Goal: Use online tool/utility: Utilize a website feature to perform a specific function

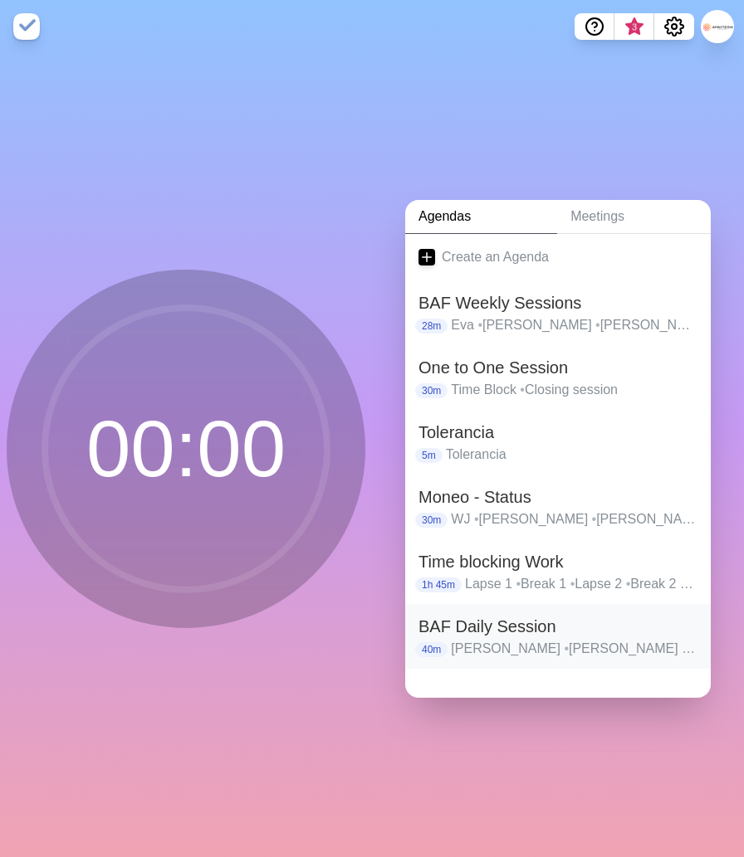
click at [543, 627] on h2 "BAF Daily Session" at bounding box center [557, 626] width 279 height 25
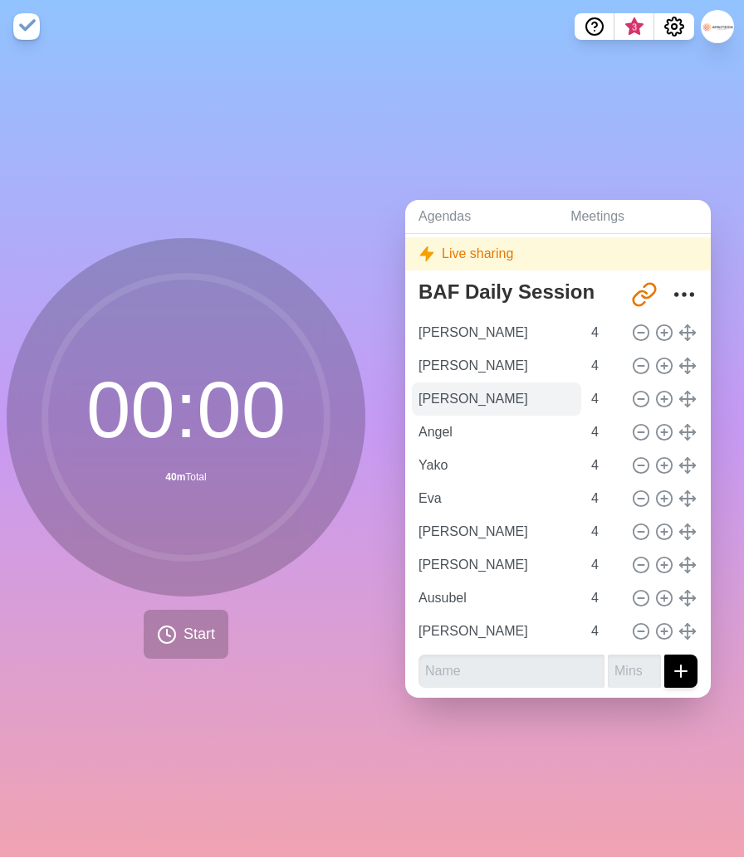
scroll to position [46, 0]
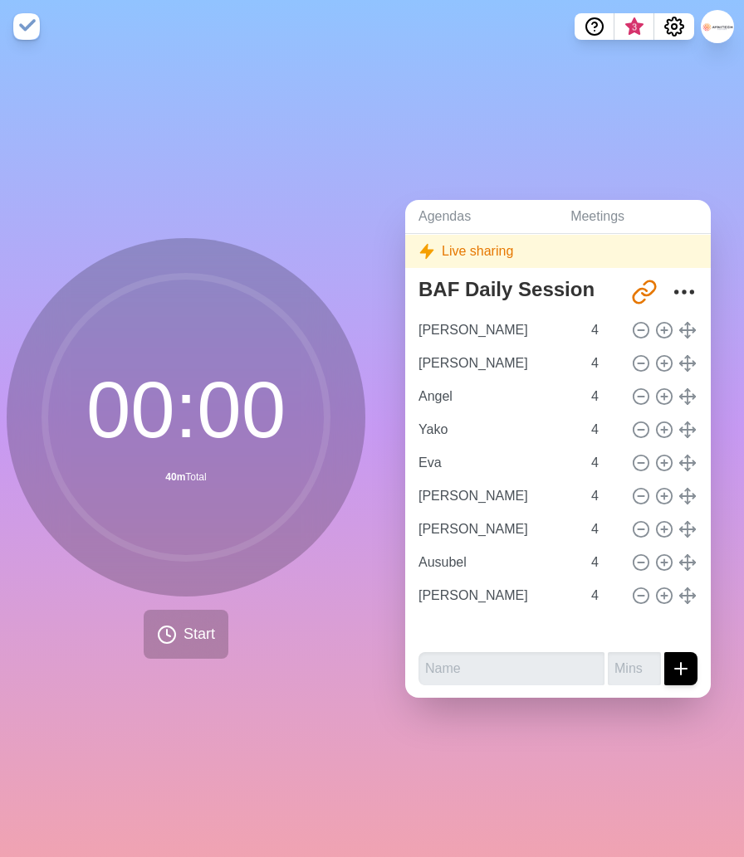
type input "[PERSON_NAME]"
type input "Angel"
type input "Yako"
type input "Eva"
type input "[PERSON_NAME]"
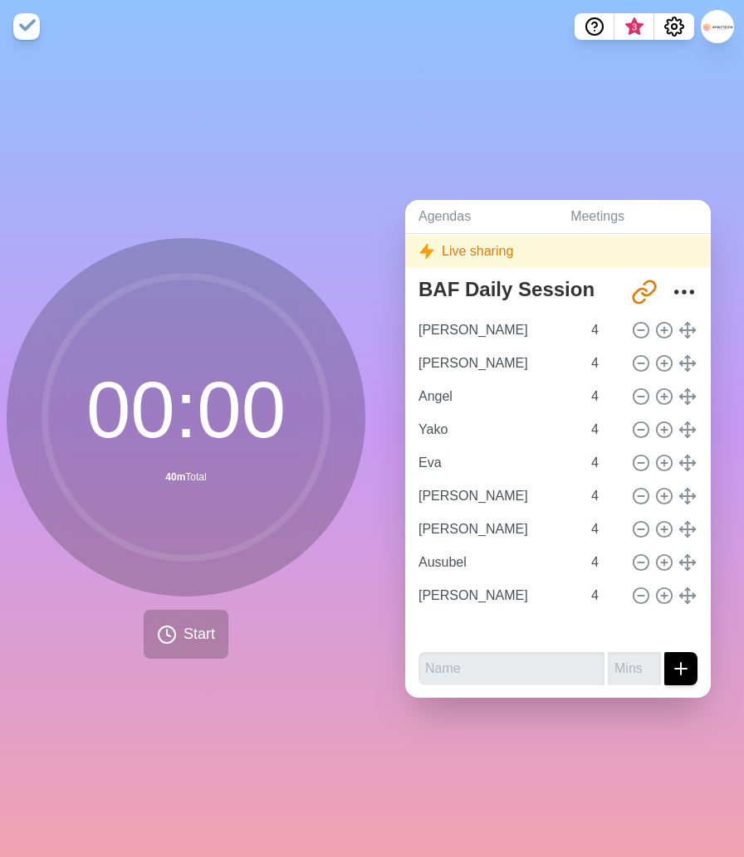
type input "[PERSON_NAME]"
type input "Ausubel"
type input "[PERSON_NAME]"
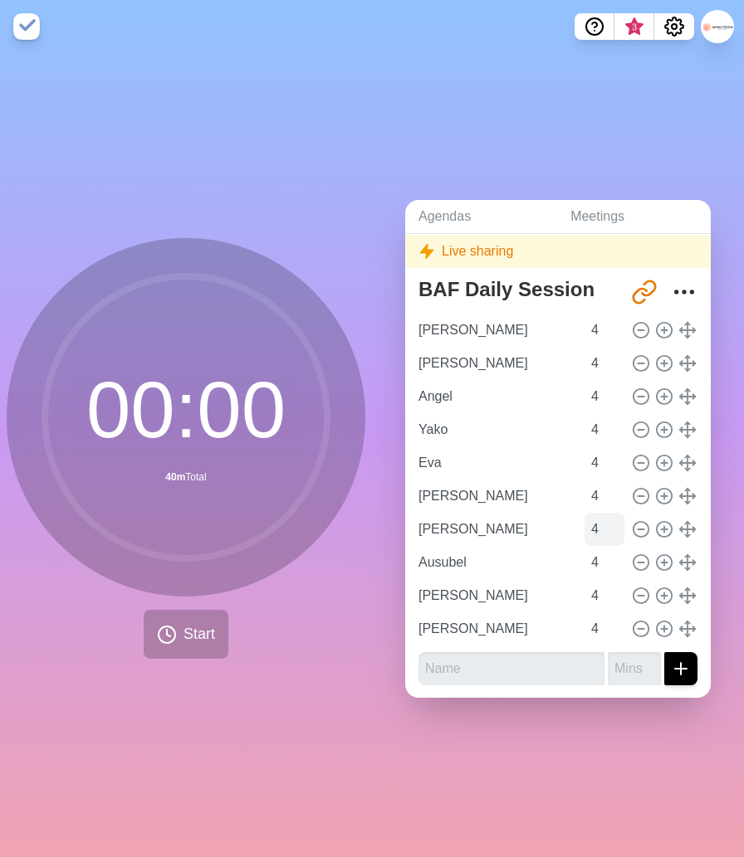
scroll to position [0, 0]
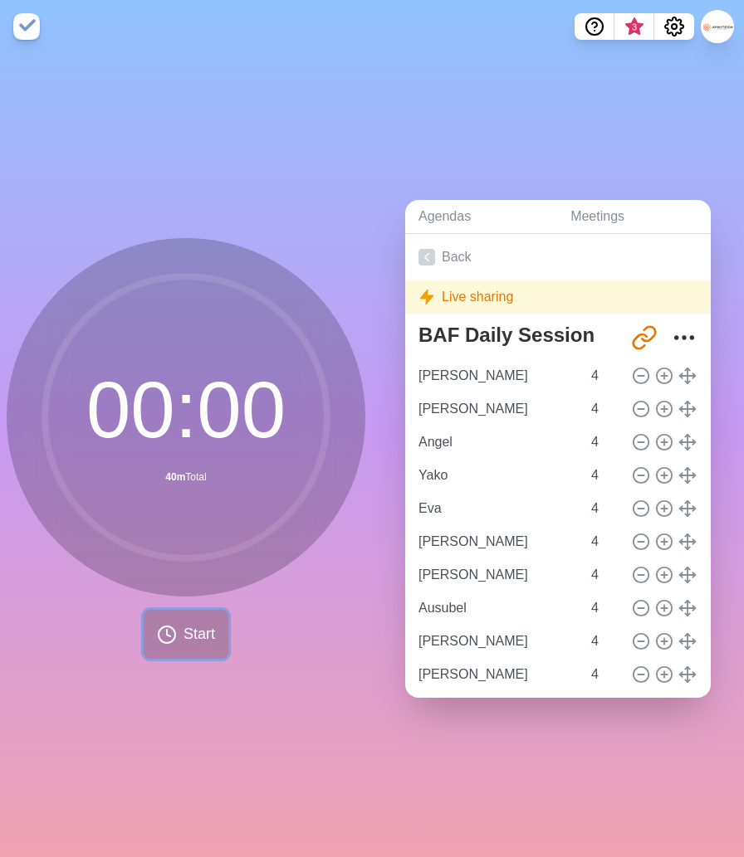
click at [175, 632] on icon at bounding box center [167, 635] width 20 height 20
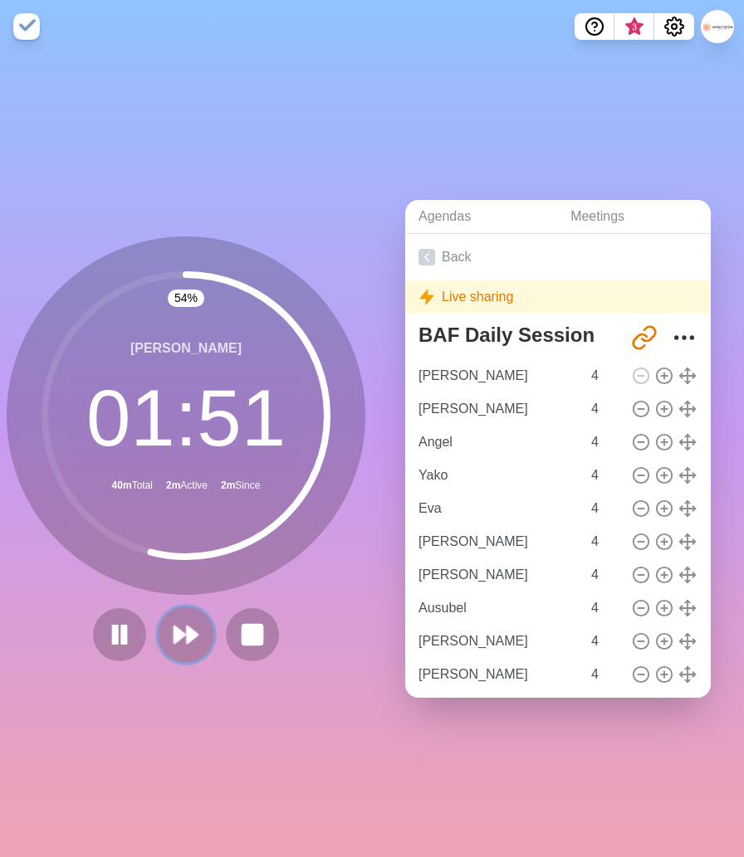
click at [184, 641] on icon at bounding box center [186, 635] width 28 height 28
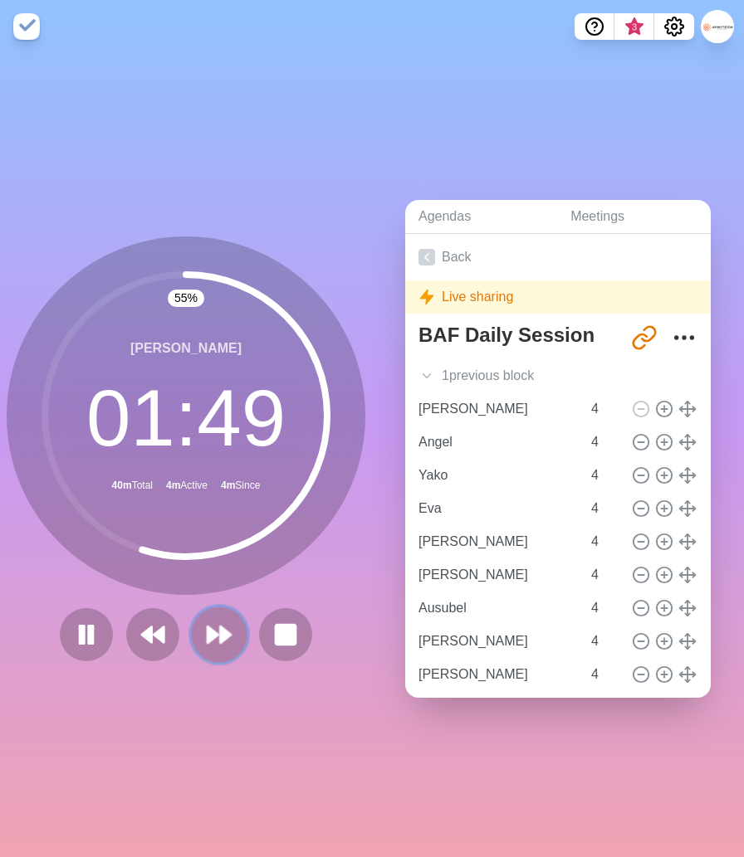
click at [213, 638] on polygon at bounding box center [212, 635] width 11 height 17
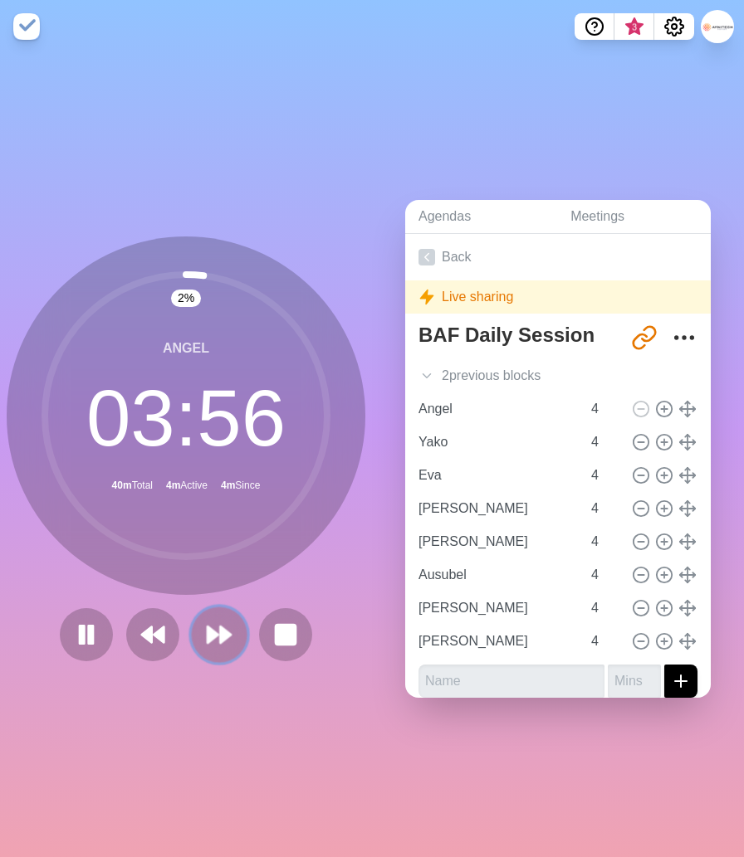
click at [212, 639] on polygon at bounding box center [212, 635] width 11 height 17
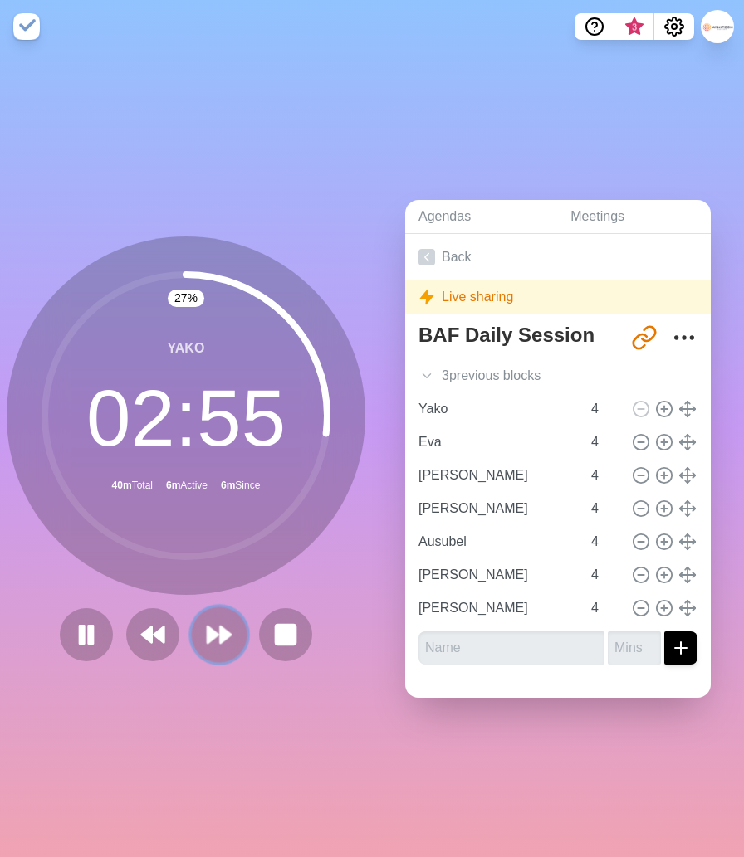
click at [211, 637] on polygon at bounding box center [212, 635] width 11 height 17
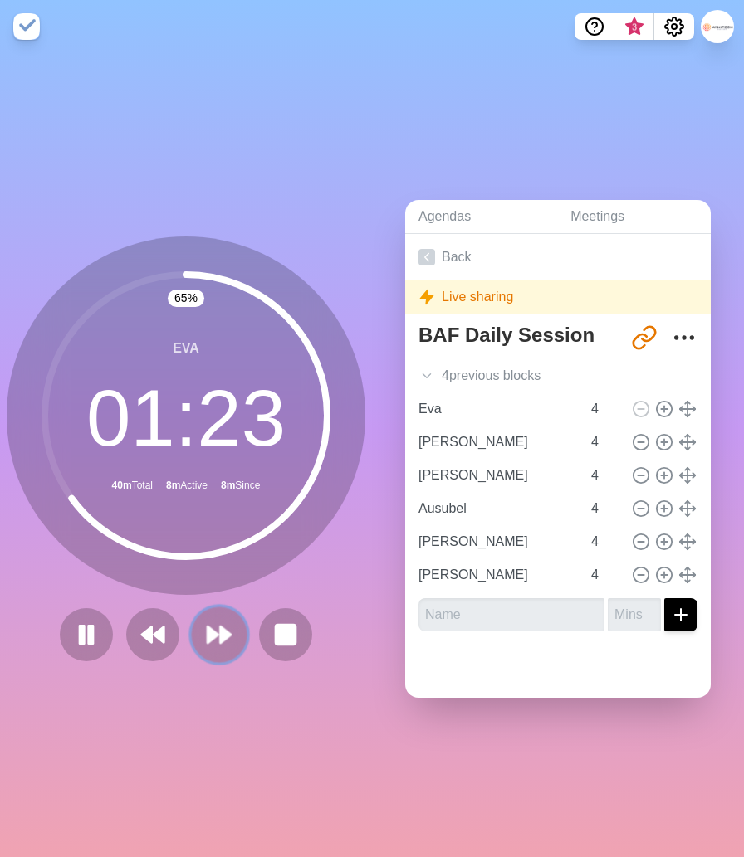
click at [225, 636] on polygon at bounding box center [225, 635] width 11 height 17
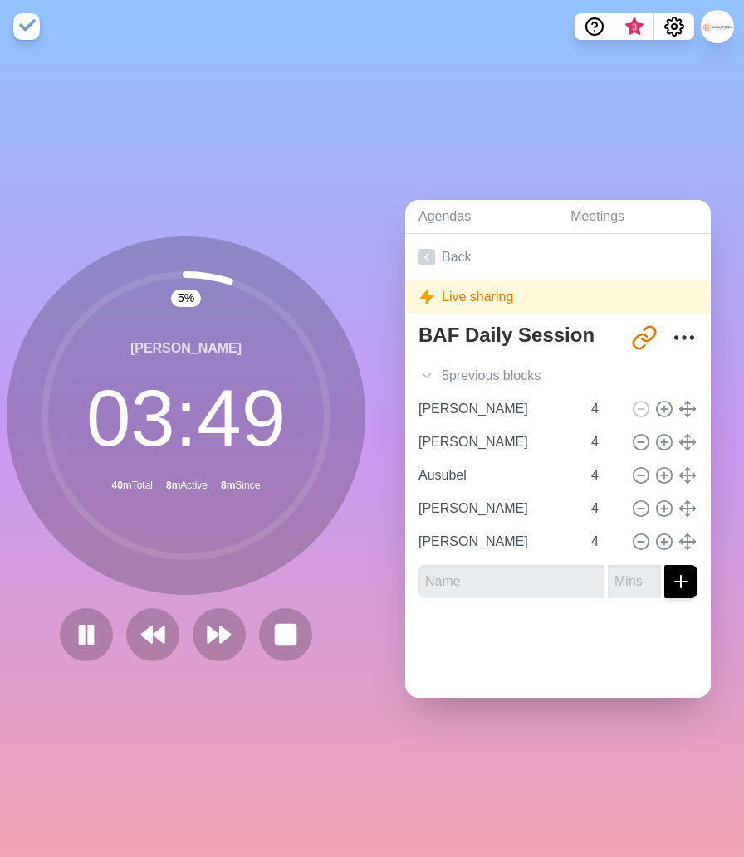
click at [217, 680] on div "5 % [PERSON_NAME] 03 : 49 40m Total 8m Active 8m Since" at bounding box center [186, 455] width 372 height 804
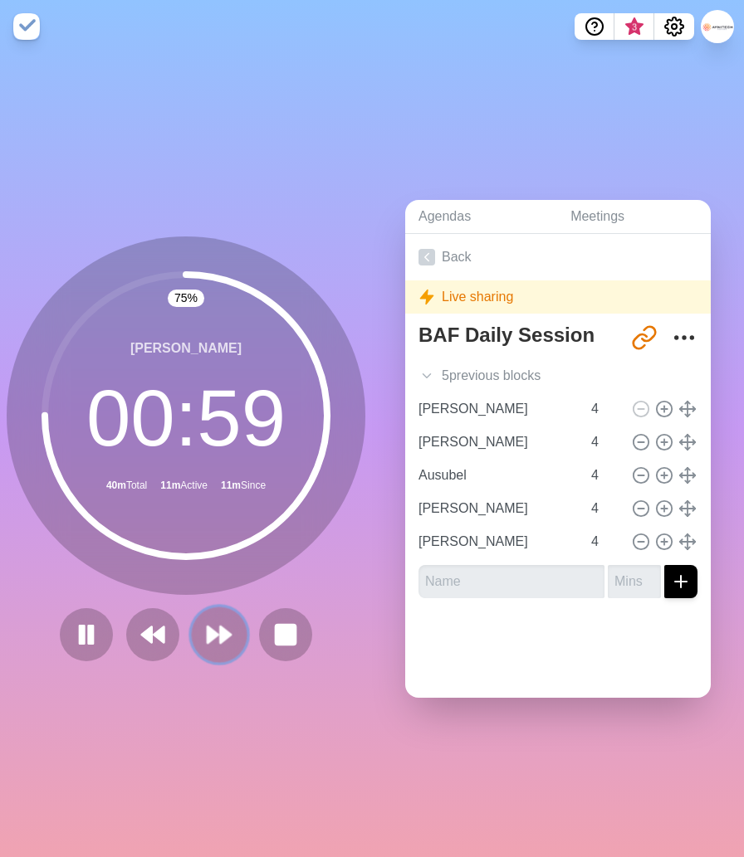
click at [212, 647] on icon at bounding box center [219, 635] width 28 height 28
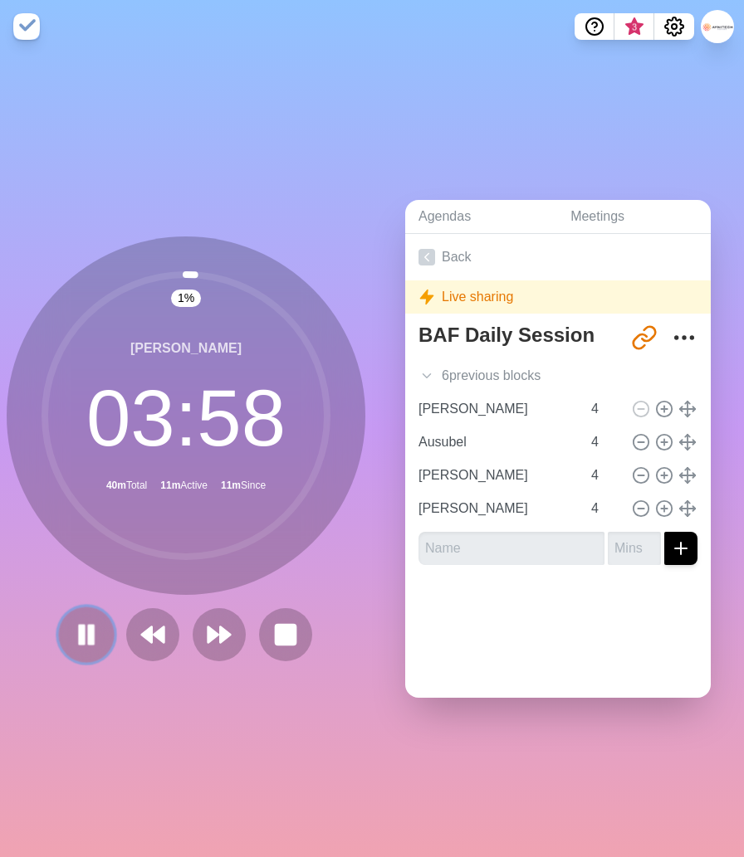
click at [89, 641] on rect at bounding box center [91, 634] width 5 height 18
click at [90, 637] on icon at bounding box center [86, 635] width 28 height 28
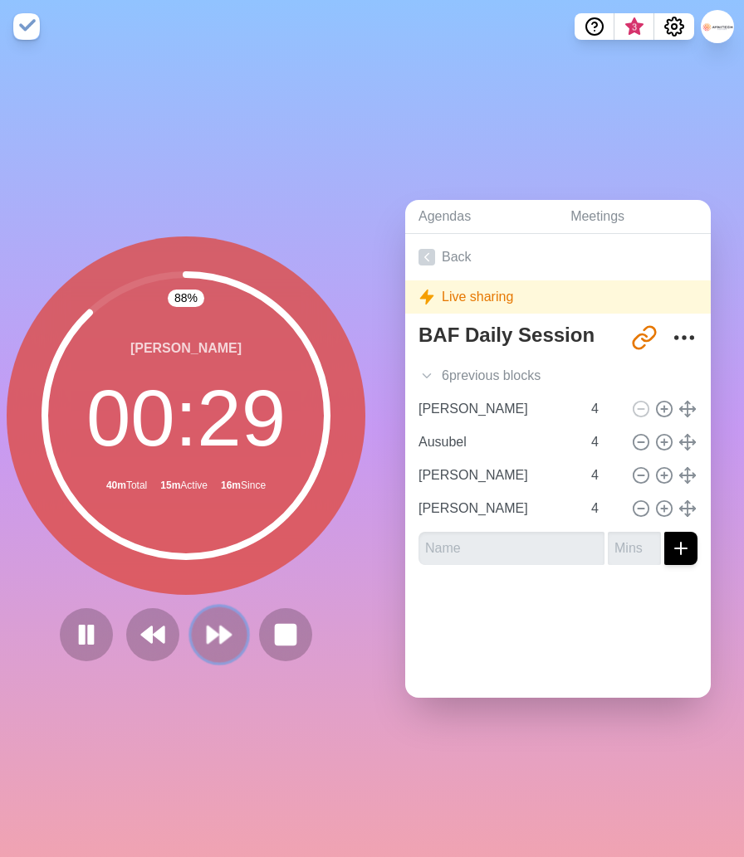
click at [220, 636] on polygon at bounding box center [225, 635] width 11 height 17
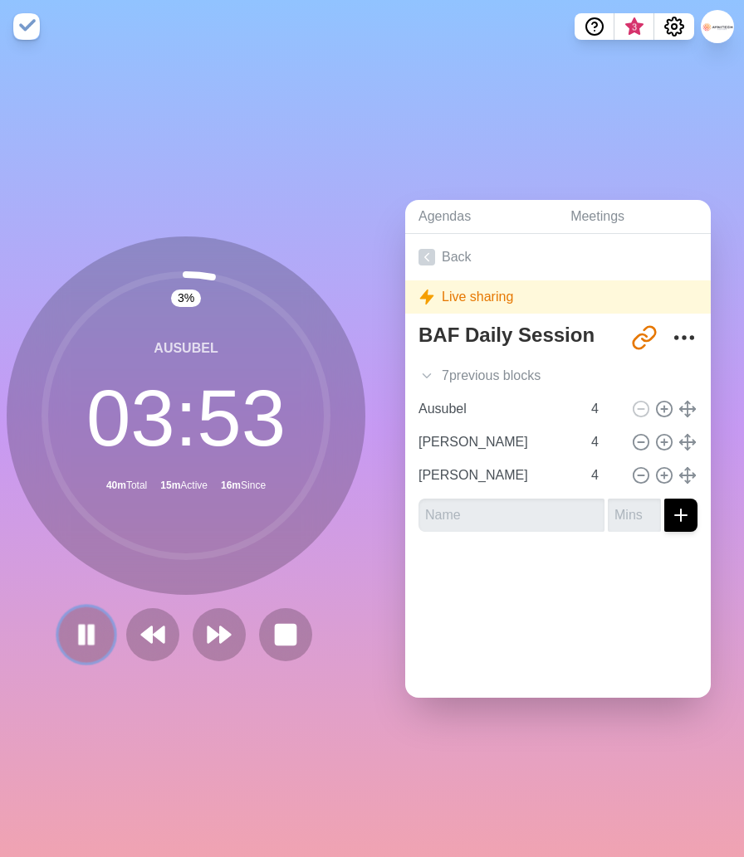
click at [83, 638] on rect at bounding box center [82, 634] width 5 height 18
click at [83, 638] on polygon at bounding box center [87, 635] width 16 height 20
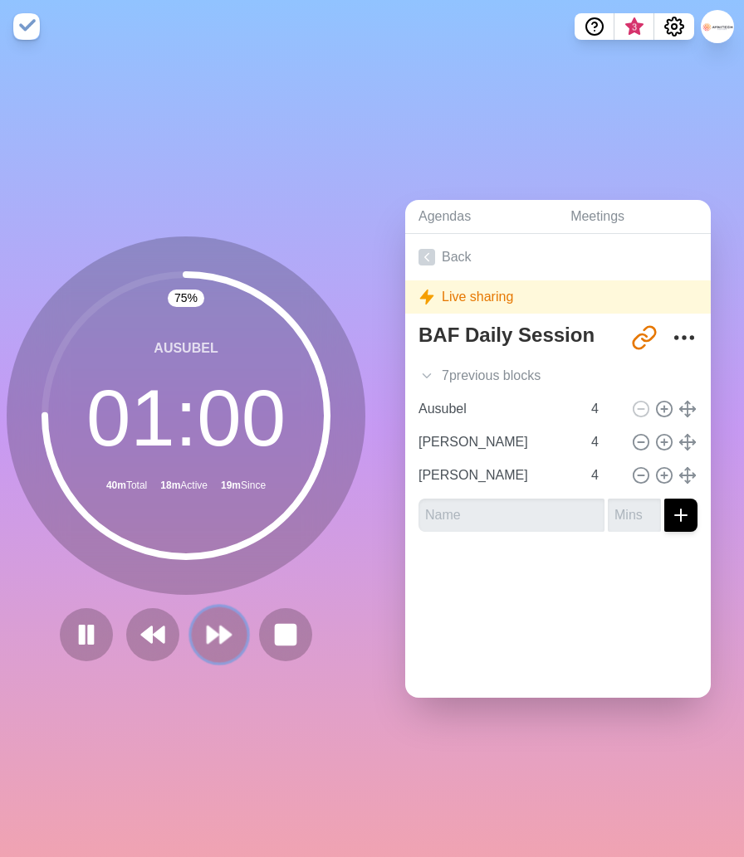
click at [215, 635] on polygon at bounding box center [212, 635] width 11 height 17
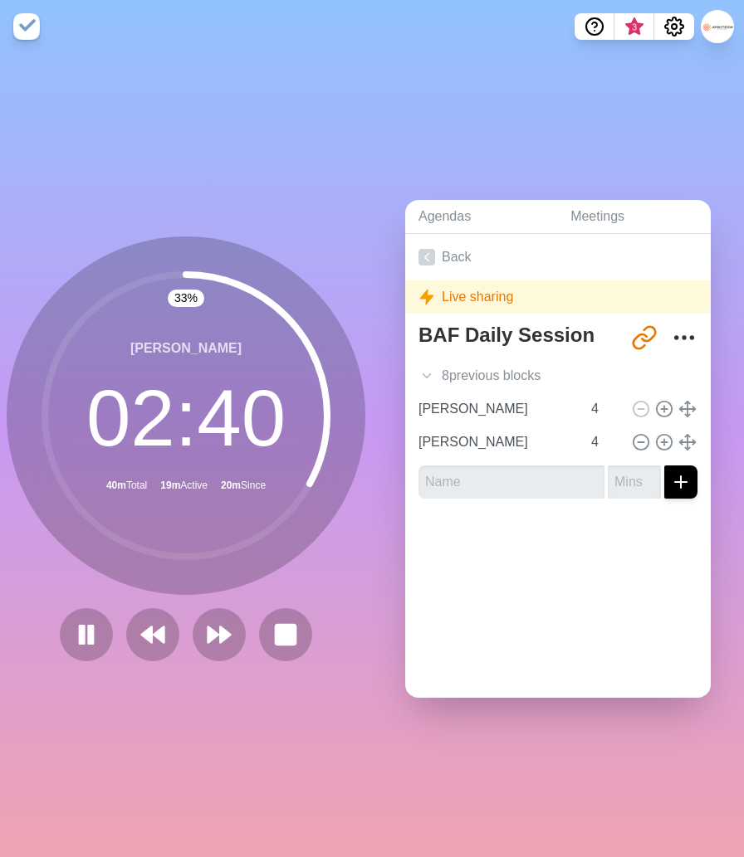
click at [255, 602] on div "33 % [PERSON_NAME] 02 : 40 40m Total 19m Active 20m Since" at bounding box center [186, 448] width 358 height 425
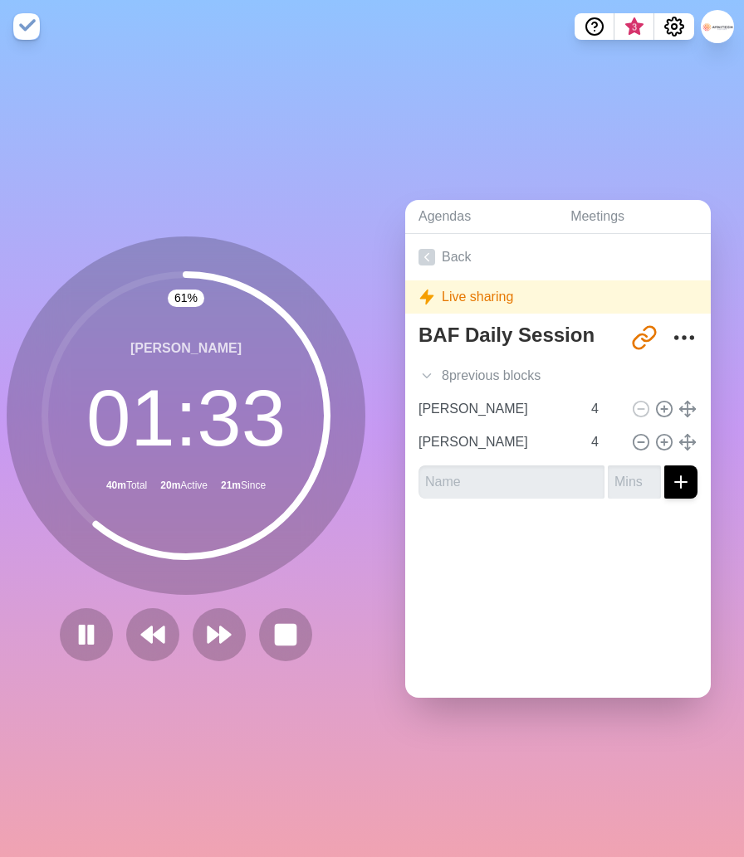
click at [277, 594] on div "61 % [PERSON_NAME] 01 : 33 40m Total 20m Active 21m Since" at bounding box center [186, 448] width 358 height 425
click at [220, 641] on polygon at bounding box center [225, 635] width 11 height 17
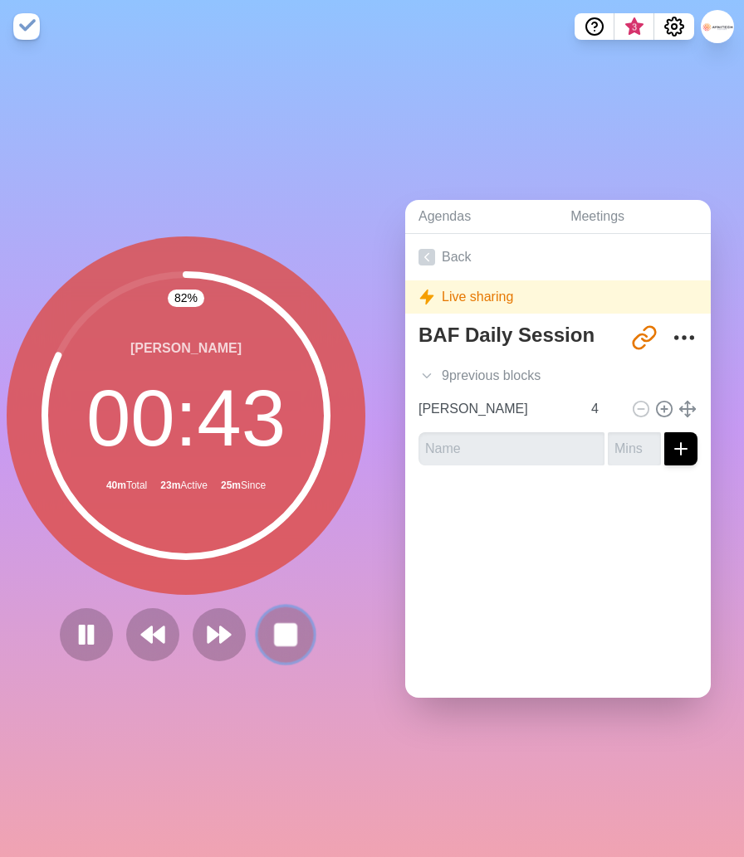
click at [288, 638] on rect at bounding box center [285, 634] width 21 height 21
